Goal: Task Accomplishment & Management: Complete application form

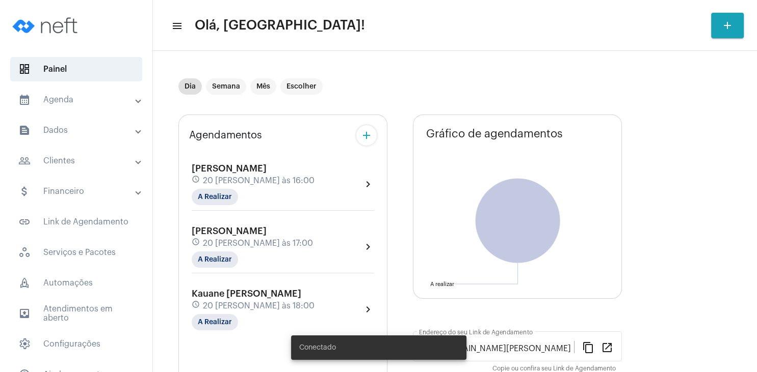
click at [227, 291] on span "Kauane [PERSON_NAME]" at bounding box center [247, 293] width 110 height 9
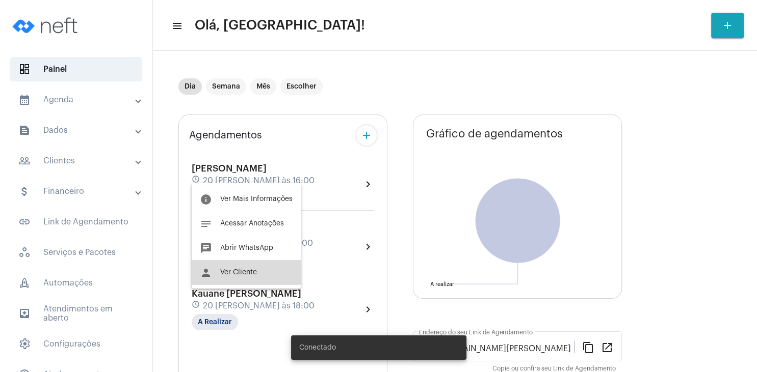
click at [251, 274] on span "Ver Cliente" at bounding box center [238, 272] width 37 height 7
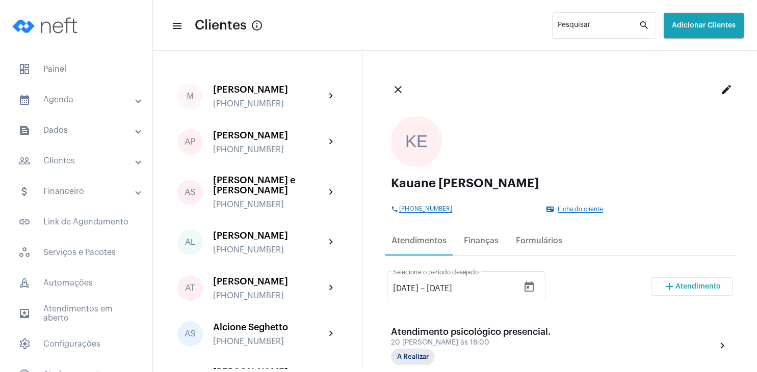
click at [572, 208] on span "Ficha do cliente" at bounding box center [579, 209] width 45 height 7
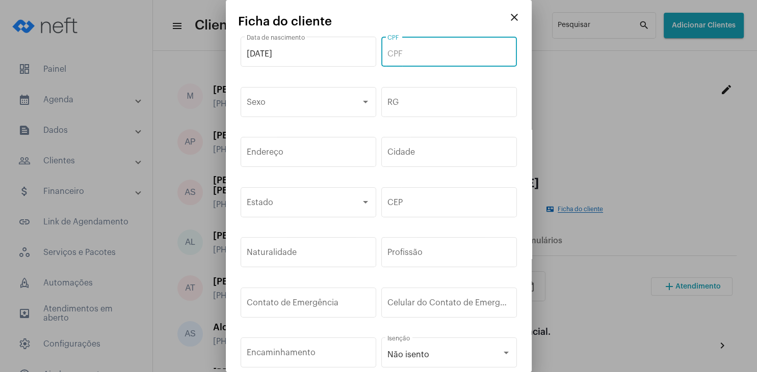
click at [413, 50] on input "CPF" at bounding box center [448, 53] width 123 height 9
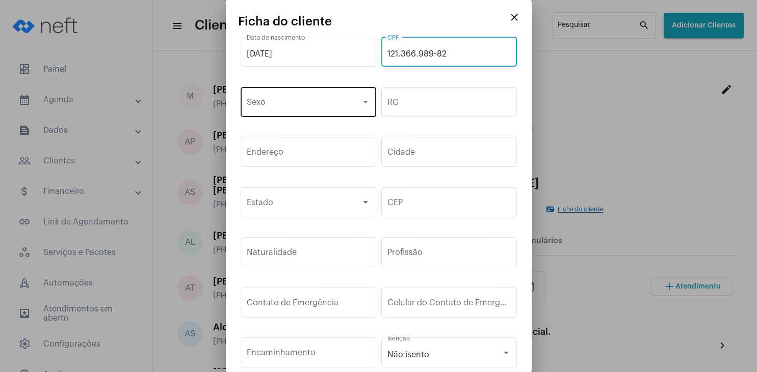
type input "121.366.989-82"
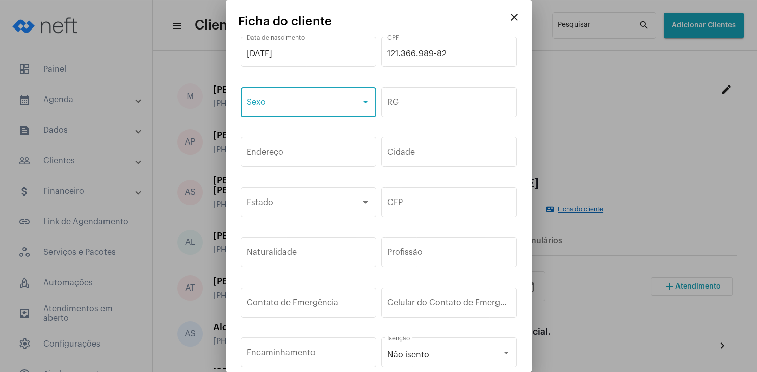
click at [274, 103] on span at bounding box center [304, 104] width 114 height 9
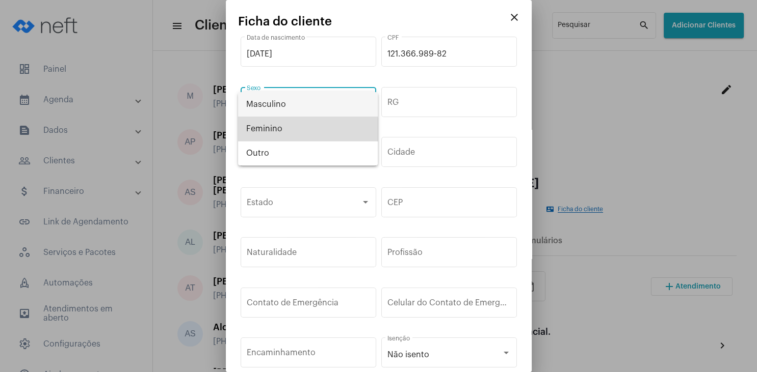
click at [275, 133] on span "Feminino" at bounding box center [307, 129] width 123 height 24
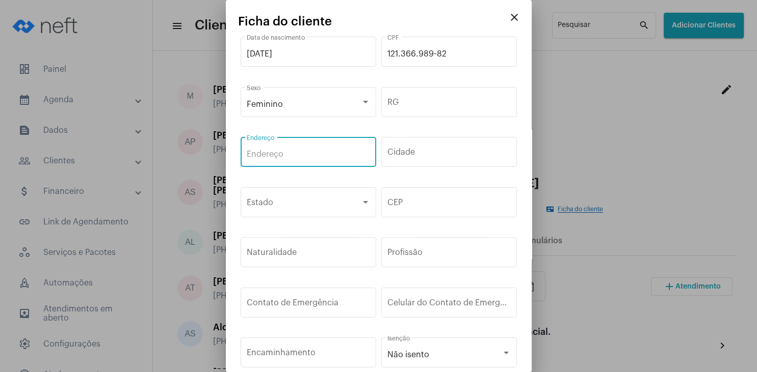
click at [273, 155] on input "Endereço" at bounding box center [308, 154] width 123 height 9
type input "R"
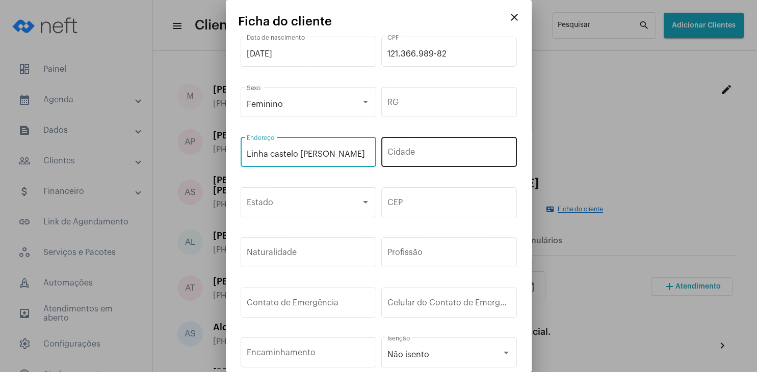
type input "Linha castelo [PERSON_NAME]"
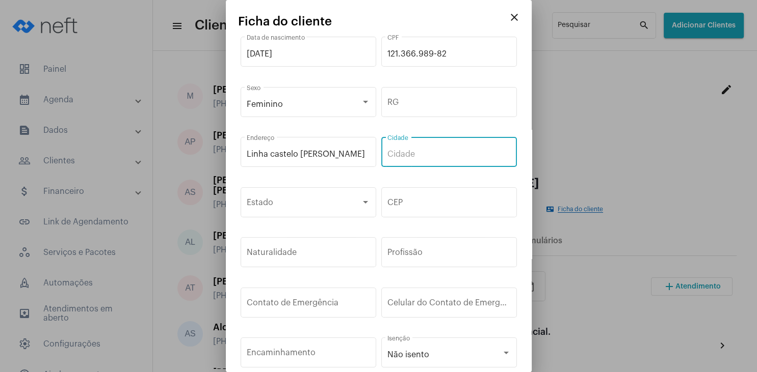
click at [419, 150] on input "Cidade" at bounding box center [448, 154] width 123 height 9
type input "Paraiso"
click at [353, 201] on span at bounding box center [304, 204] width 114 height 9
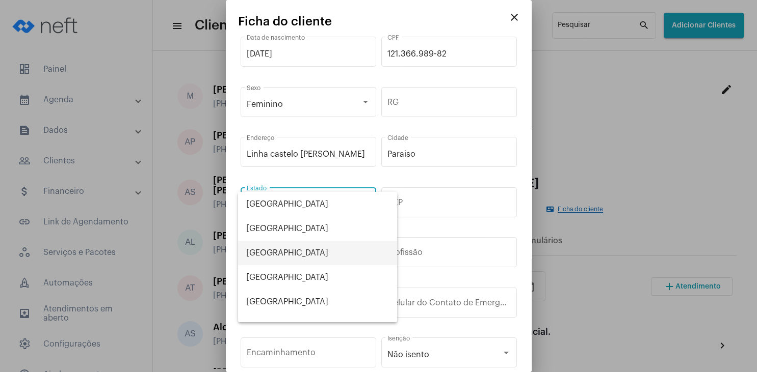
scroll to position [530, 0]
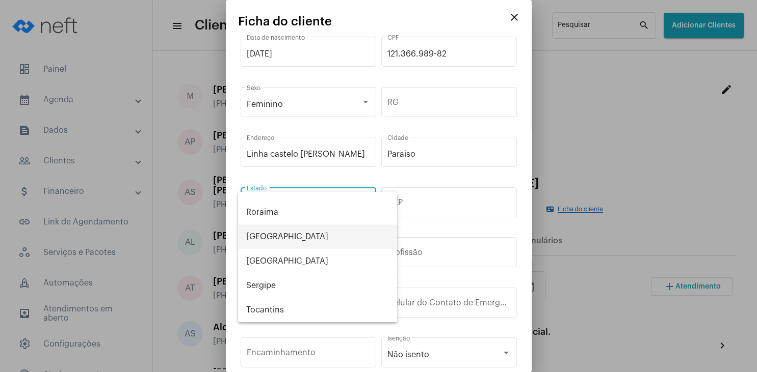
click at [286, 241] on span "[GEOGRAPHIC_DATA]" at bounding box center [317, 237] width 143 height 24
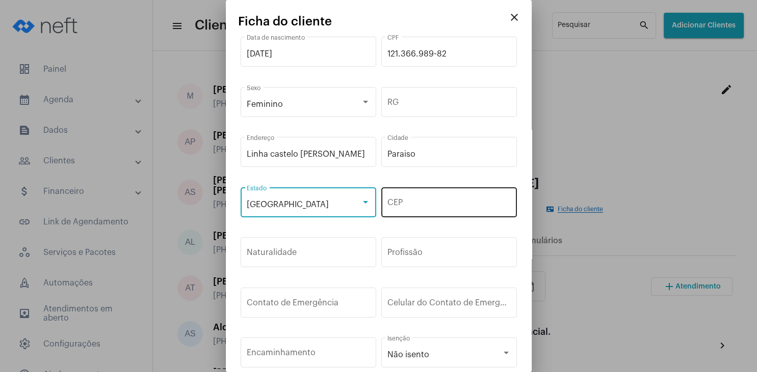
click at [414, 211] on div "CEP" at bounding box center [448, 201] width 123 height 32
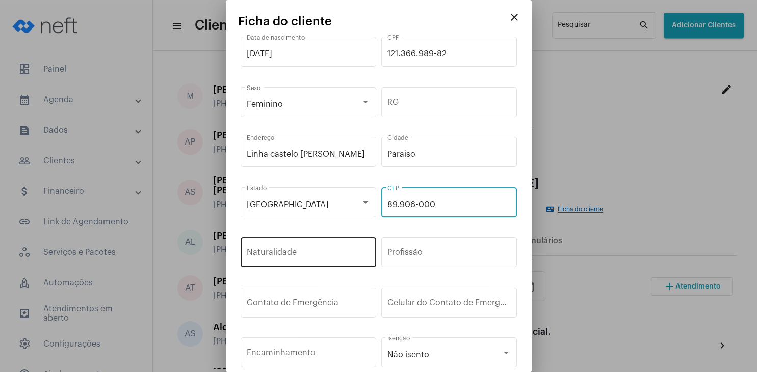
type input "89.906-000"
click at [353, 252] on input "Naturalidade" at bounding box center [308, 254] width 123 height 9
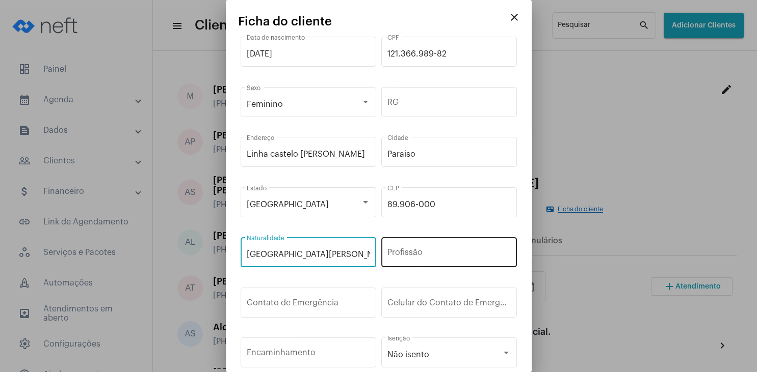
type input "[GEOGRAPHIC_DATA][PERSON_NAME]"
click at [419, 252] on input "Profissão" at bounding box center [448, 254] width 123 height 9
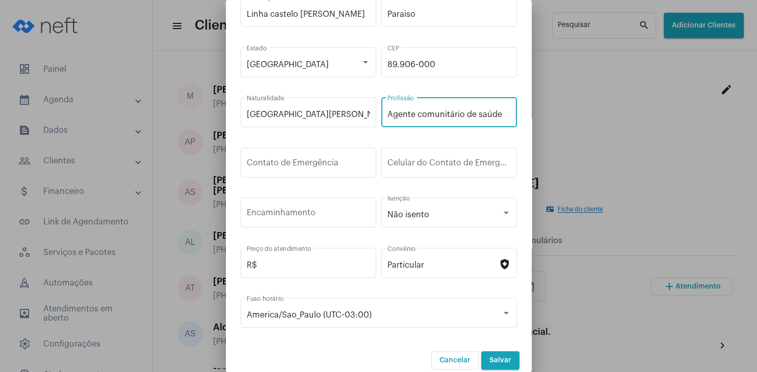
scroll to position [151, 0]
type input "Agente comunitário de saúde"
click at [326, 263] on div "R$ Preço do atendimento" at bounding box center [308, 262] width 123 height 32
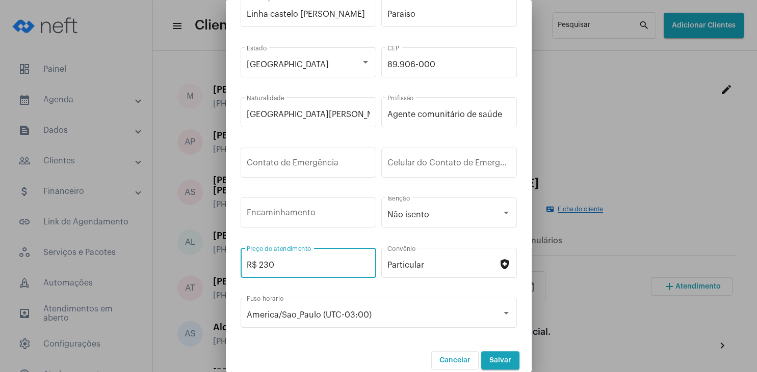
type input "R$ 230"
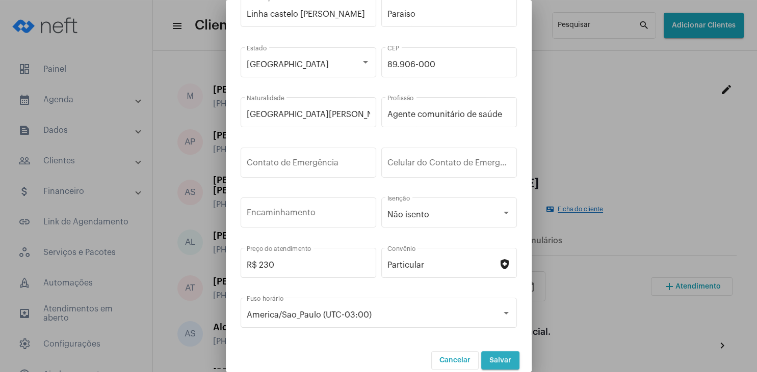
click at [506, 357] on span "Salvar" at bounding box center [500, 360] width 22 height 7
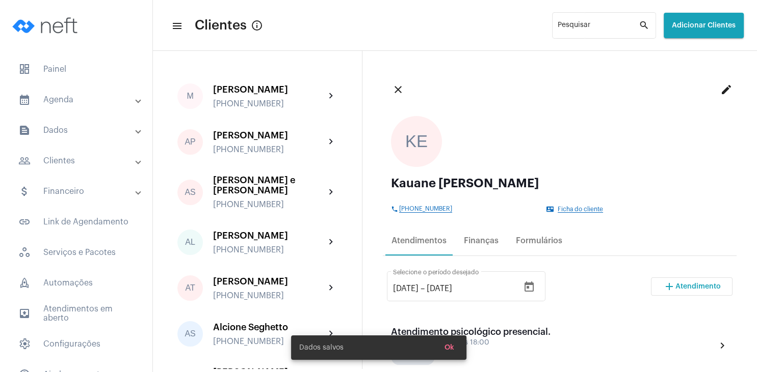
click at [727, 90] on mat-icon "edit" at bounding box center [726, 90] width 12 height 12
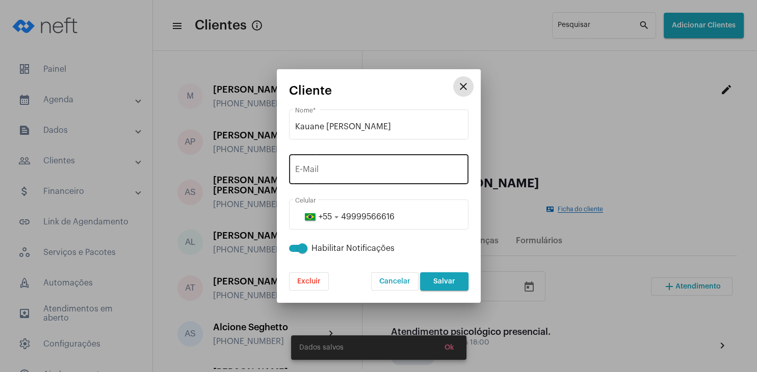
click at [368, 171] on input "E-Mail" at bounding box center [378, 171] width 167 height 9
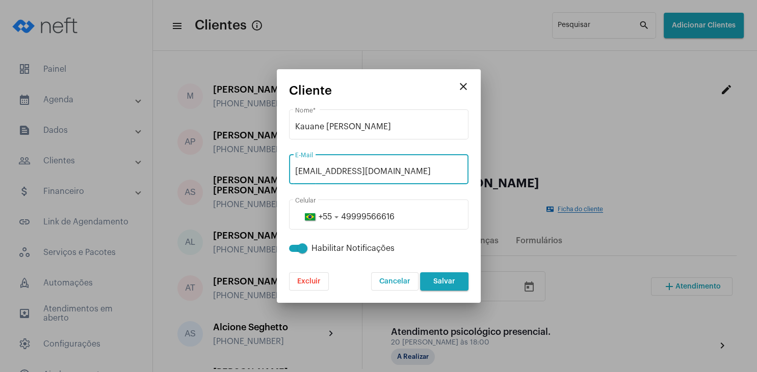
type input "[EMAIL_ADDRESS][DOMAIN_NAME]"
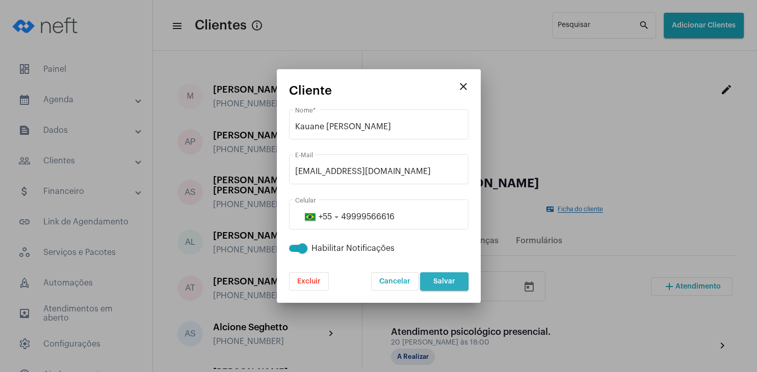
click at [450, 290] on button "Salvar" at bounding box center [444, 282] width 48 height 18
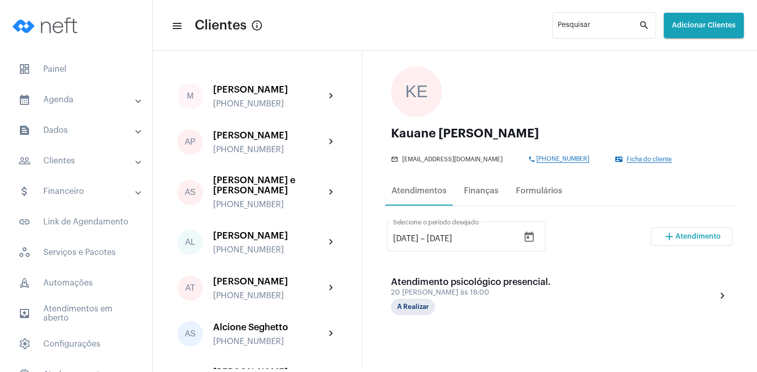
scroll to position [49, 0]
click at [650, 159] on span "Ficha do cliente" at bounding box center [648, 160] width 45 height 7
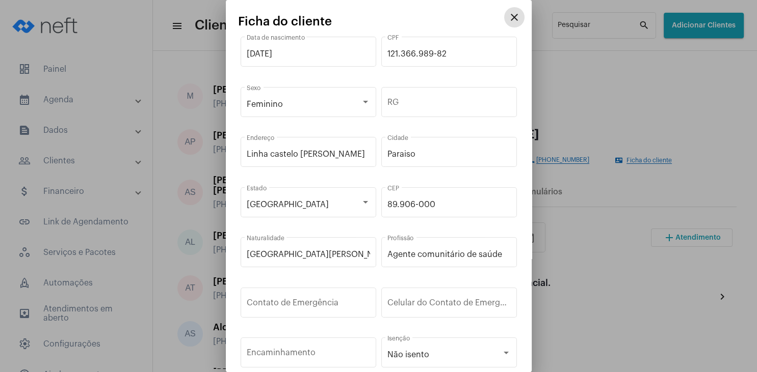
click at [515, 19] on mat-icon "close" at bounding box center [514, 17] width 12 height 12
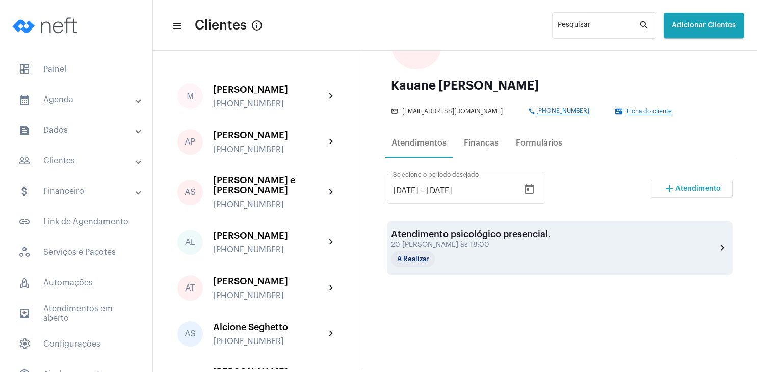
scroll to position [49, 0]
